Goal: Go to known website: Go to known website

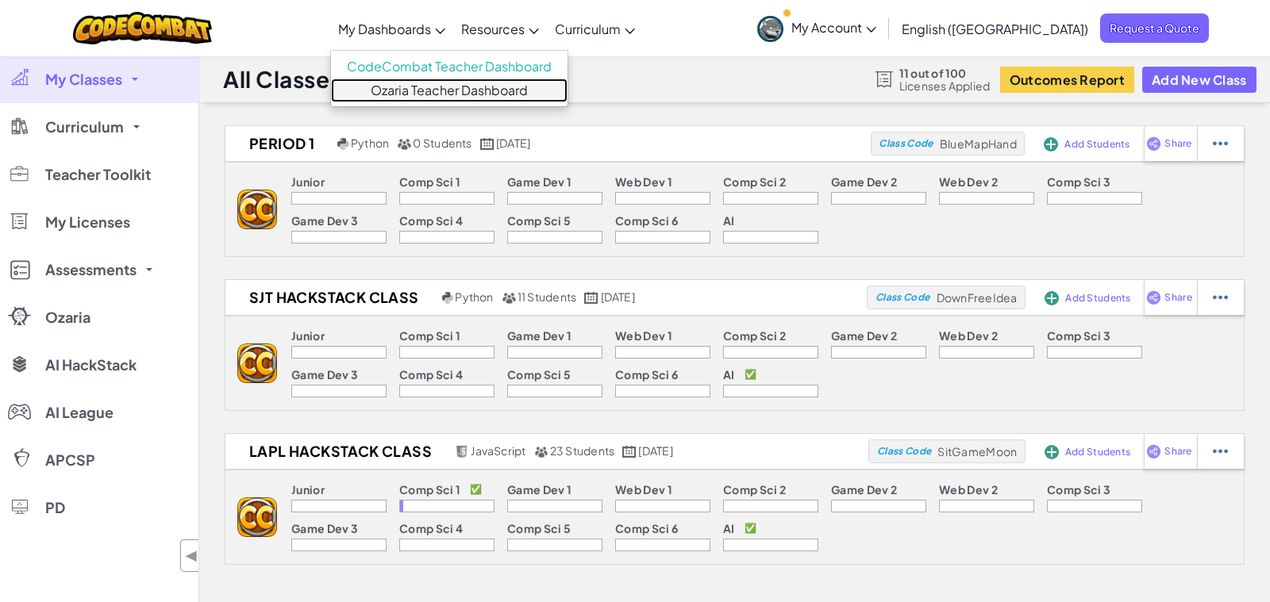
click at [483, 84] on link "Ozaria Teacher Dashboard" at bounding box center [449, 91] width 237 height 24
